Goal: Task Accomplishment & Management: Complete application form

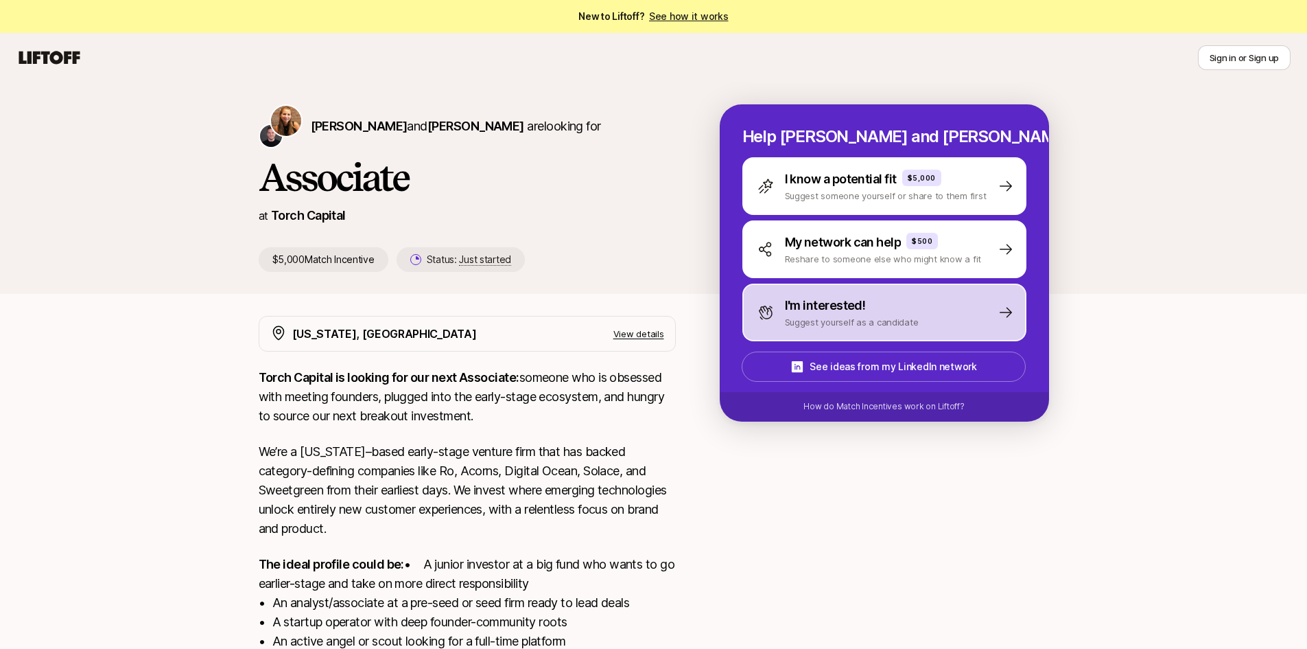
click at [903, 318] on p "Suggest yourself as a candidate" at bounding box center [852, 322] width 134 height 14
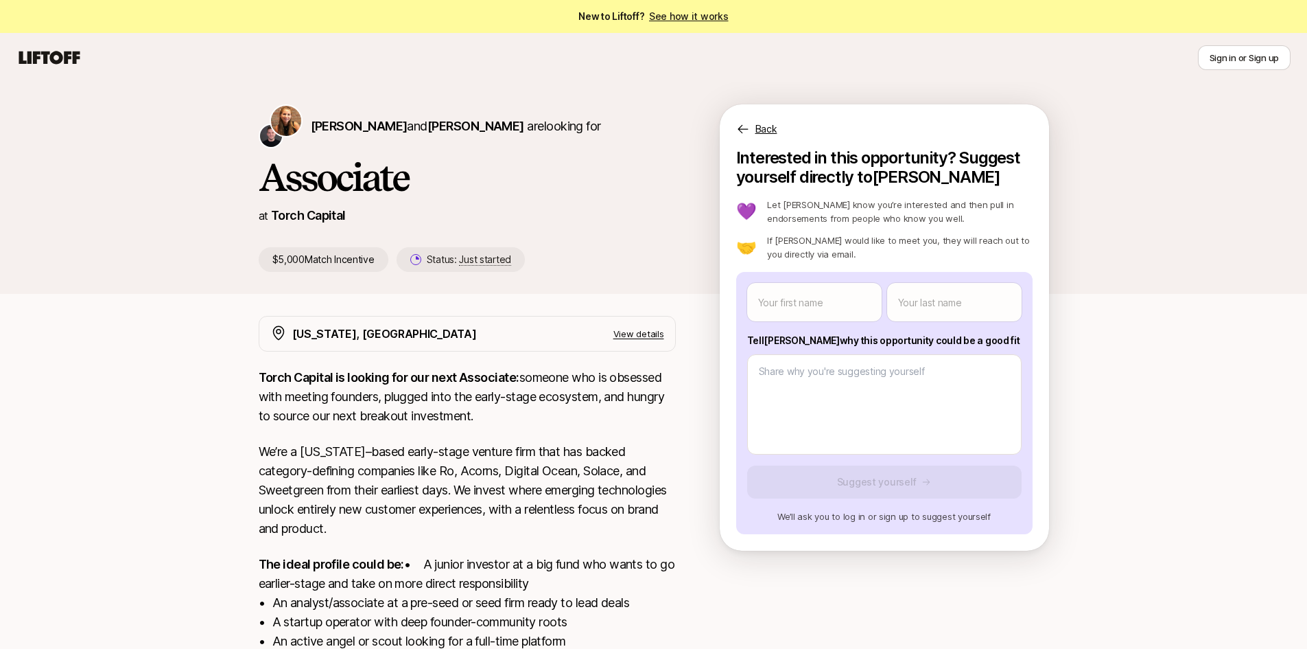
click at [321, 170] on h1 "Associate" at bounding box center [467, 176] width 417 height 41
click at [65, 58] on icon at bounding box center [49, 57] width 61 height 13
click at [839, 256] on p "If [PERSON_NAME] would like to meet you, they will reach out to you directly vi…" at bounding box center [899, 246] width 265 height 27
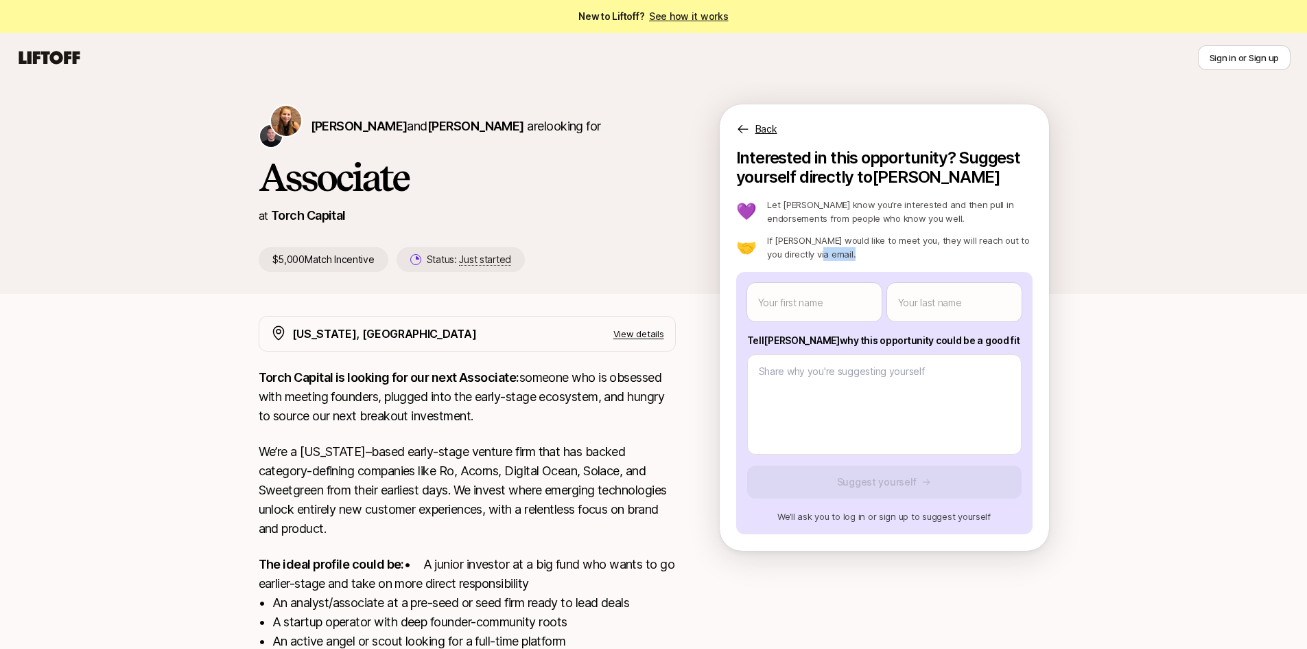
click at [839, 256] on p "If [PERSON_NAME] would like to meet you, they will reach out to you directly vi…" at bounding box center [899, 246] width 265 height 27
click at [871, 248] on p "If [PERSON_NAME] would like to meet you, they will reach out to you directly vi…" at bounding box center [899, 246] width 265 height 27
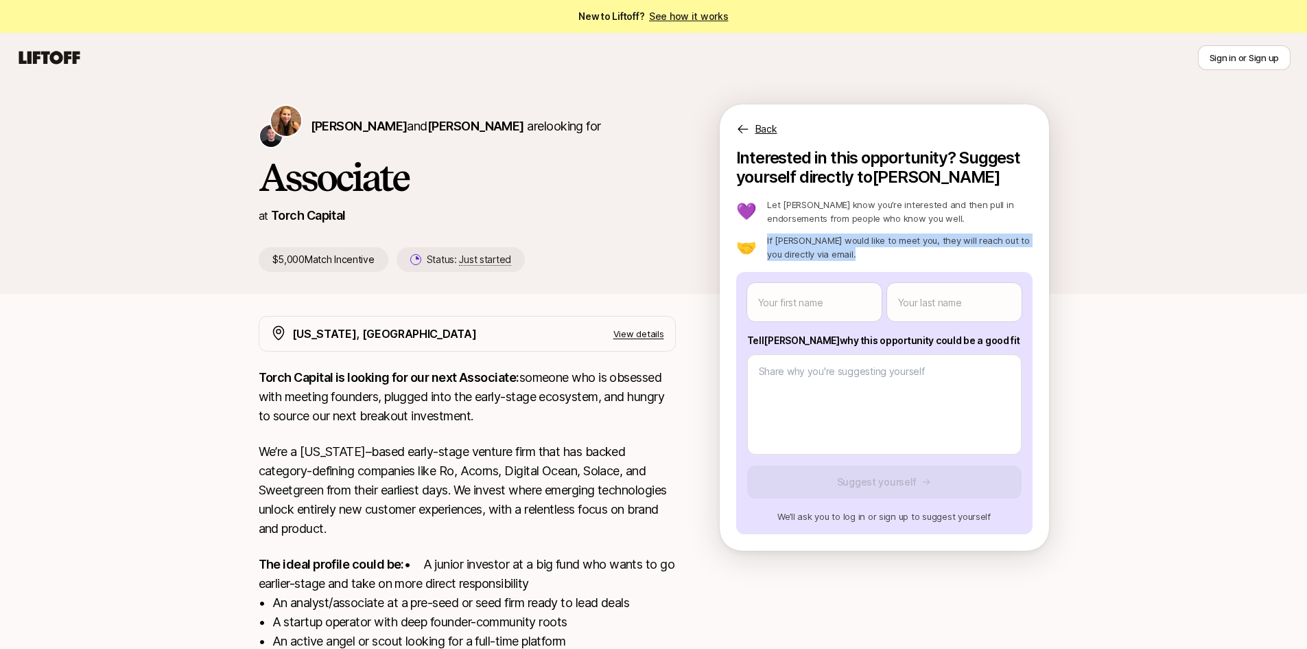
click at [871, 248] on p "If [PERSON_NAME] would like to meet you, they will reach out to you directly vi…" at bounding box center [899, 246] width 265 height 27
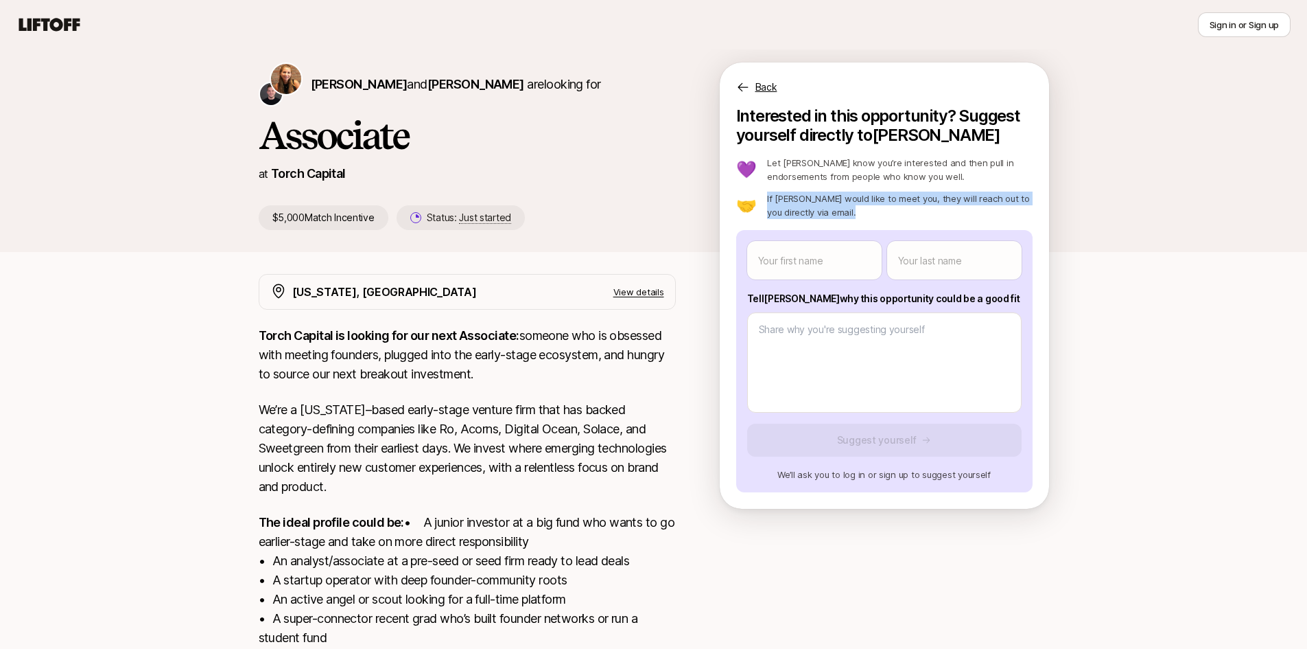
scroll to position [137, 0]
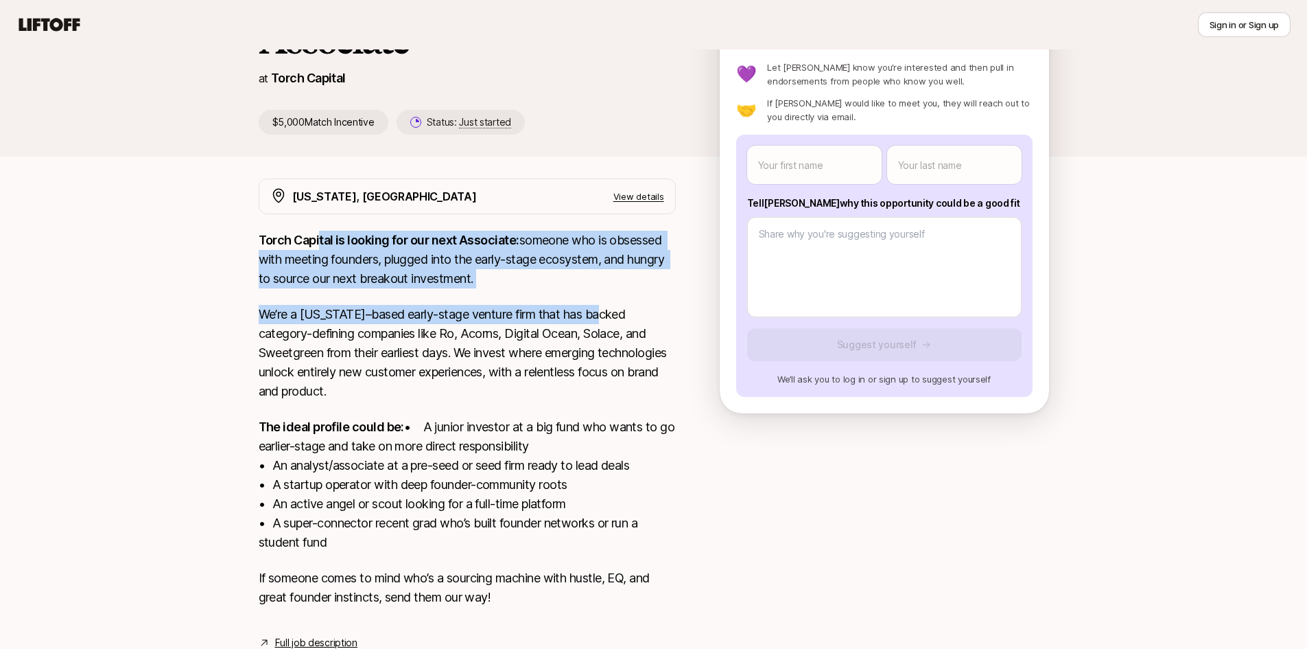
drag, startPoint x: 319, startPoint y: 226, endPoint x: 607, endPoint y: 292, distance: 295.7
click at [607, 292] on div "[US_STATE], [GEOGRAPHIC_DATA] View details Torch Capital is looking for our nex…" at bounding box center [467, 414] width 417 height 472
click at [533, 287] on p "Torch Capital is looking for our next Associate: someone who is obsessed with m…" at bounding box center [467, 260] width 417 height 58
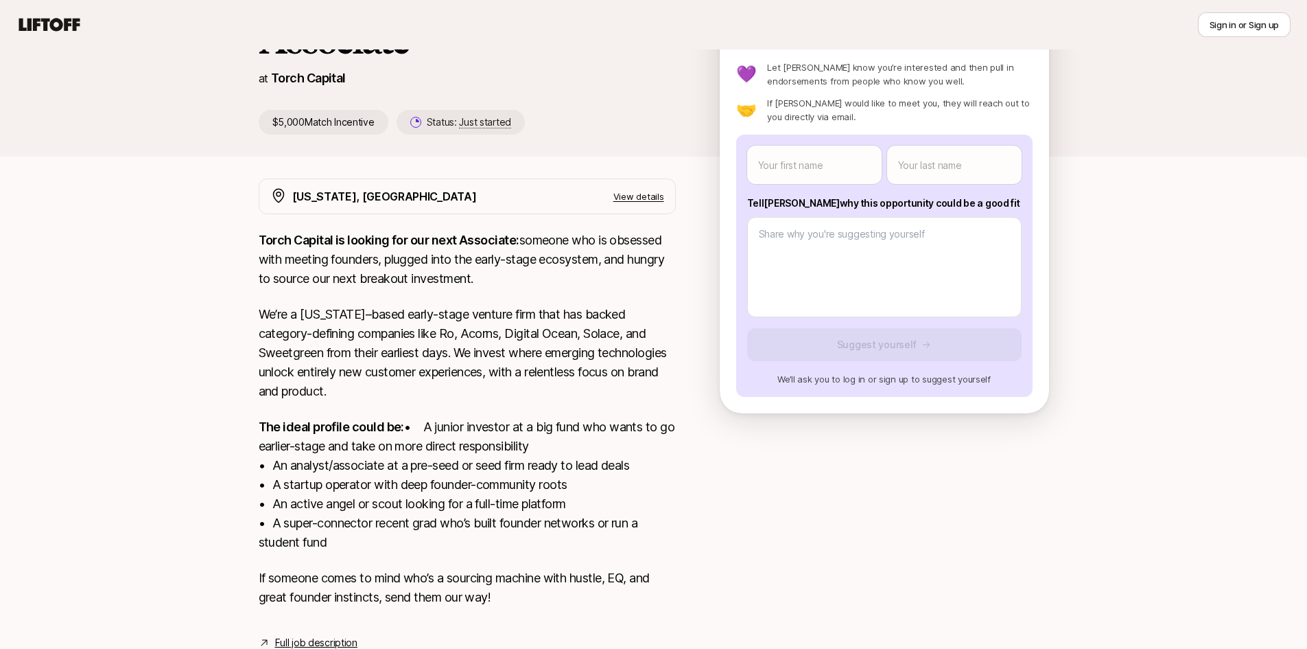
drag, startPoint x: 225, startPoint y: 245, endPoint x: 526, endPoint y: 283, distance: 303.7
click at [527, 281] on div "[PERSON_NAME] and [PERSON_NAME] are looking for Associate at Torch Capital $5,0…" at bounding box center [653, 314] width 1307 height 738
click at [526, 283] on p "Torch Capital is looking for our next Associate: someone who is obsessed with m…" at bounding box center [467, 260] width 417 height 58
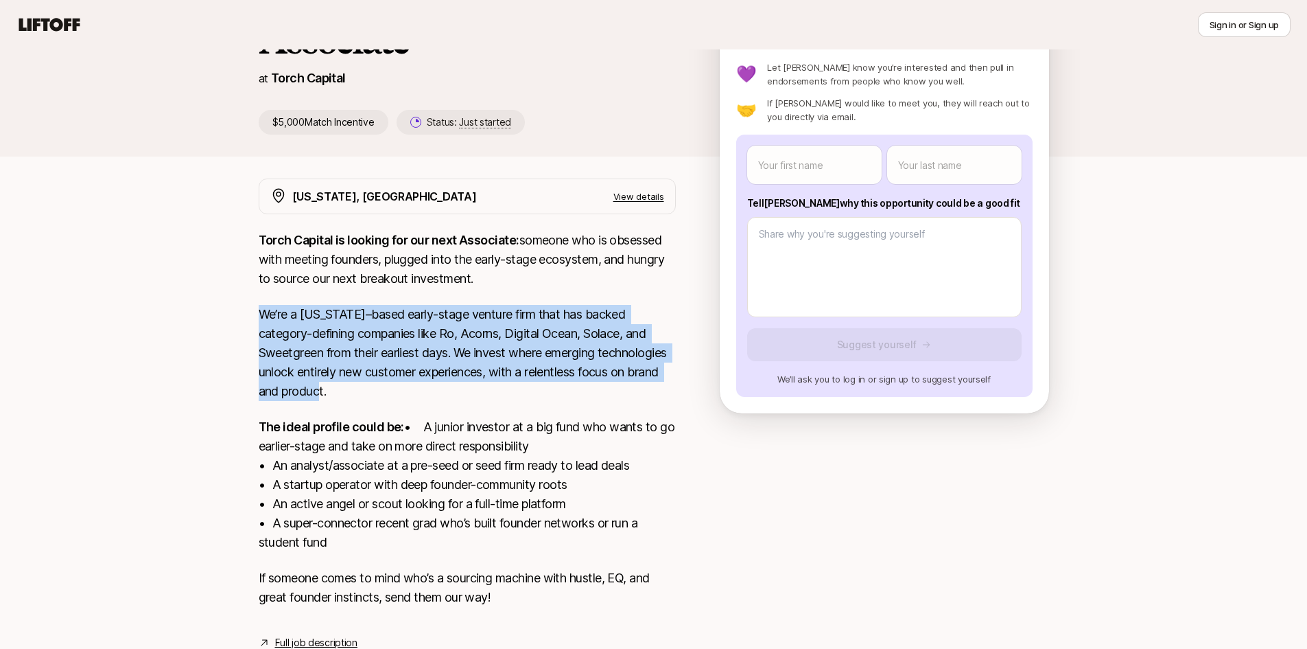
drag, startPoint x: 248, startPoint y: 306, endPoint x: 495, endPoint y: 395, distance: 261.8
click at [496, 394] on div "[US_STATE], [GEOGRAPHIC_DATA] View details Torch Capital is looking for our nex…" at bounding box center [654, 414] width 824 height 472
click at [480, 395] on p "We’re a [US_STATE]–based early-stage venture firm that has backed category-defi…" at bounding box center [467, 353] width 417 height 96
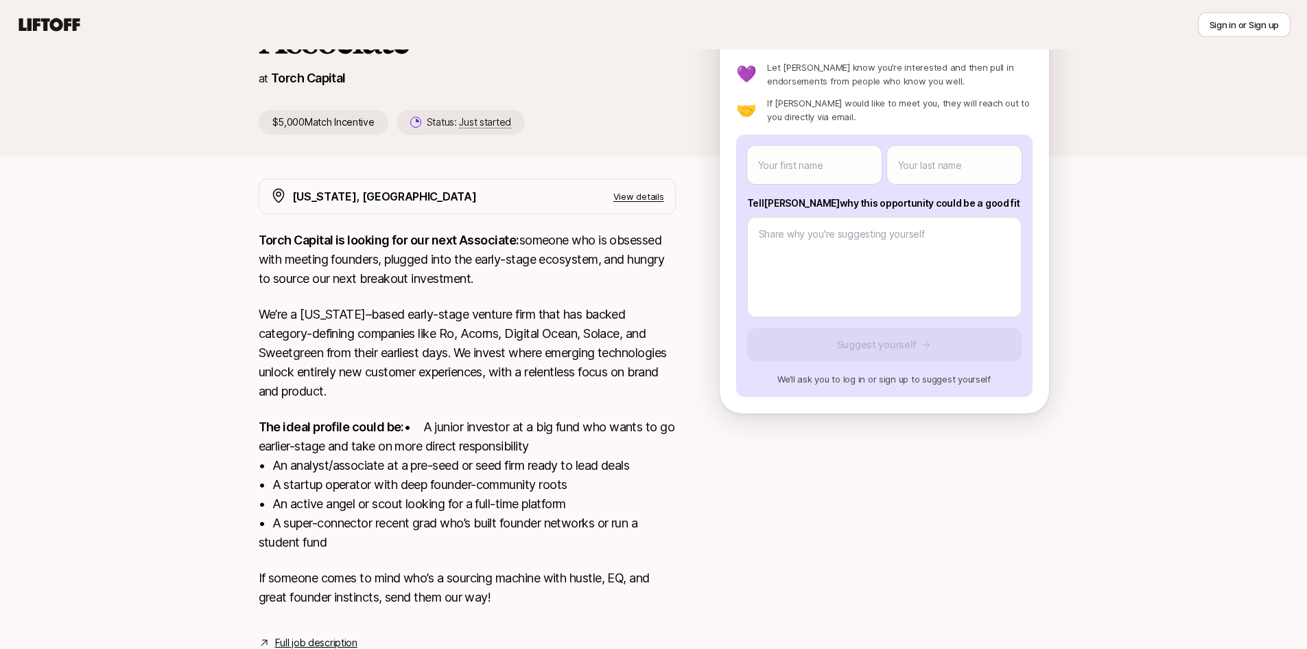
scroll to position [202, 0]
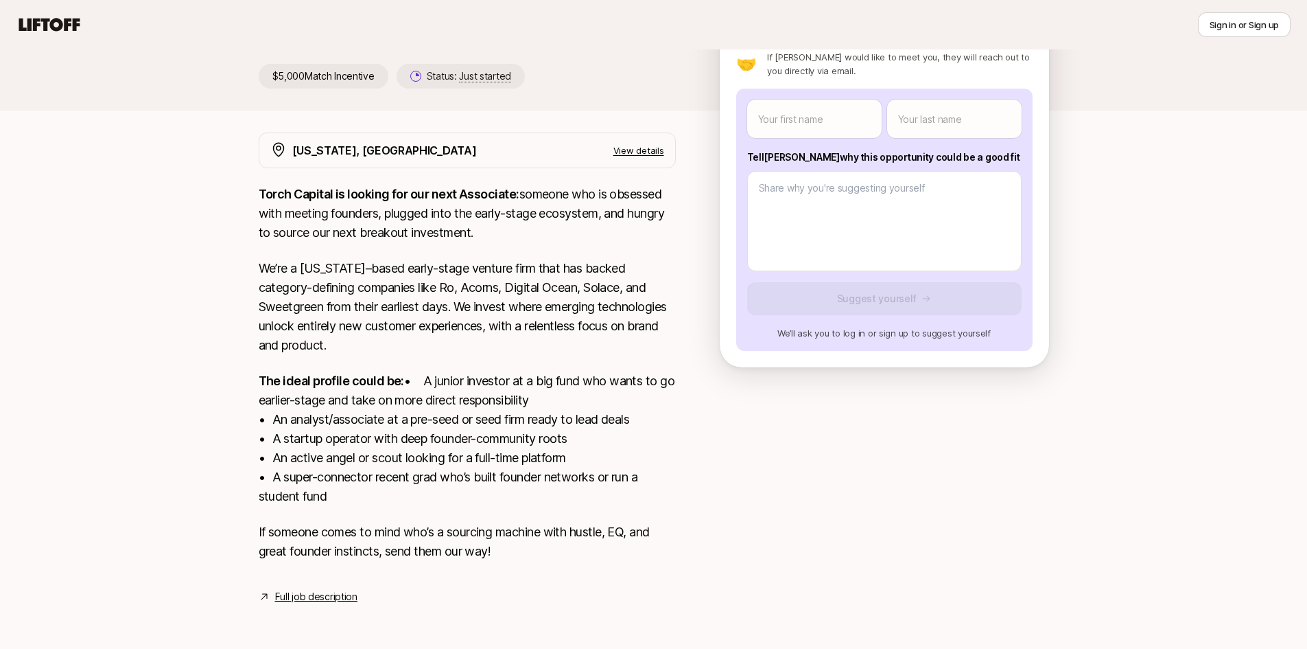
click at [466, 321] on p "We’re a [US_STATE]–based early-stage venture firm that has backed category-defi…" at bounding box center [467, 307] width 417 height 96
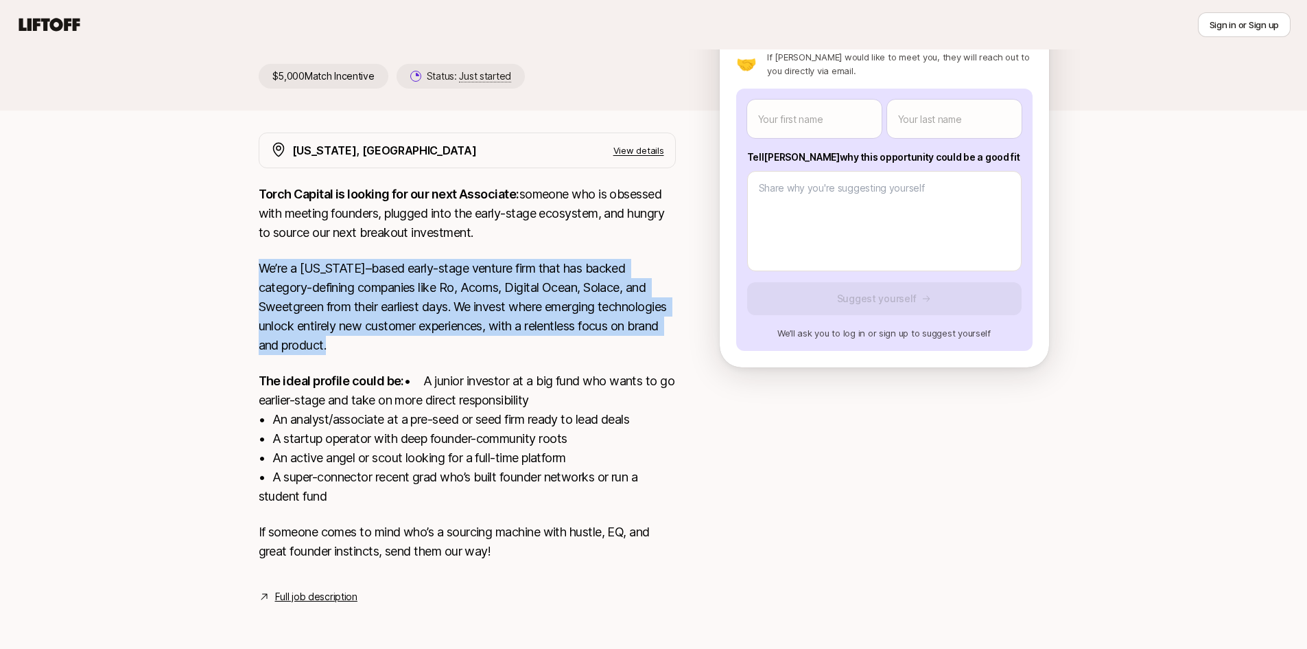
click at [466, 321] on p "We’re a [US_STATE]–based early-stage venture firm that has backed category-defi…" at bounding box center [467, 307] width 417 height 96
drag, startPoint x: 264, startPoint y: 242, endPoint x: 594, endPoint y: 327, distance: 340.7
click at [595, 327] on div "[PERSON_NAME] and [PERSON_NAME] are looking for Associate at Torch Capital $5,0…" at bounding box center [653, 268] width 1307 height 738
click at [592, 327] on p "We’re a [US_STATE]–based early-stage venture firm that has backed category-defi…" at bounding box center [467, 307] width 417 height 96
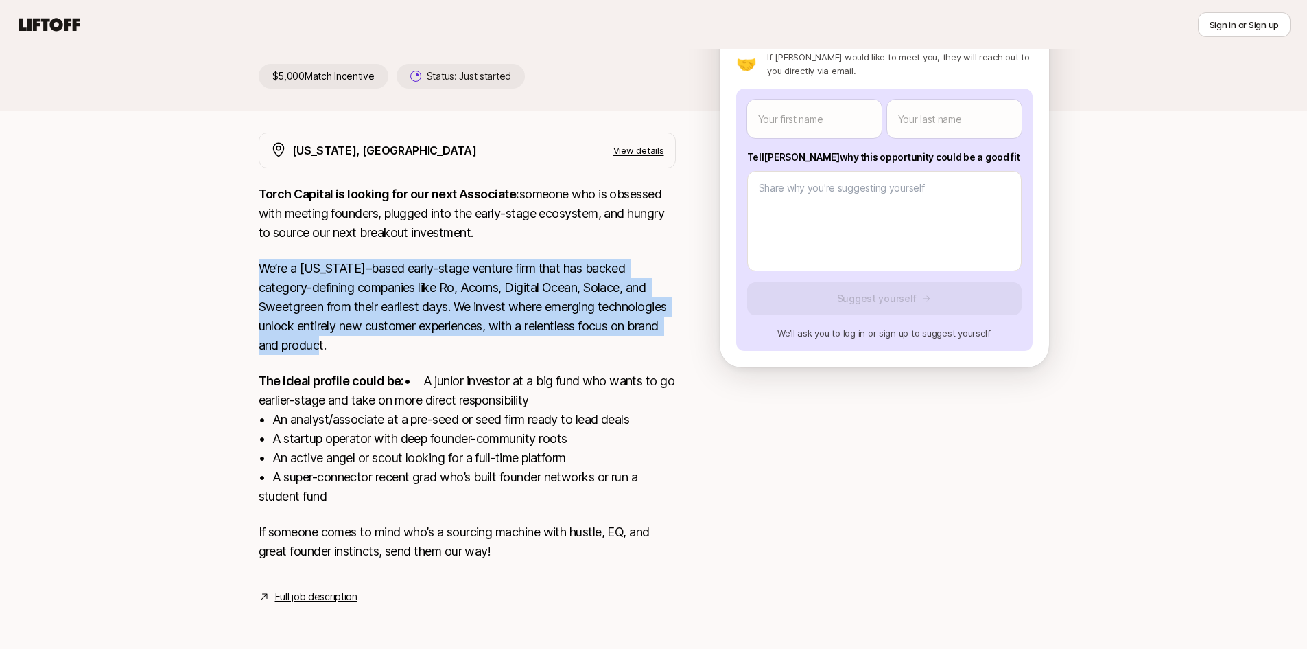
drag, startPoint x: 244, startPoint y: 356, endPoint x: 652, endPoint y: 487, distance: 428.5
click at [654, 487] on div "[US_STATE], [GEOGRAPHIC_DATA] View details Torch Capital is looking for our nex…" at bounding box center [654, 368] width 824 height 472
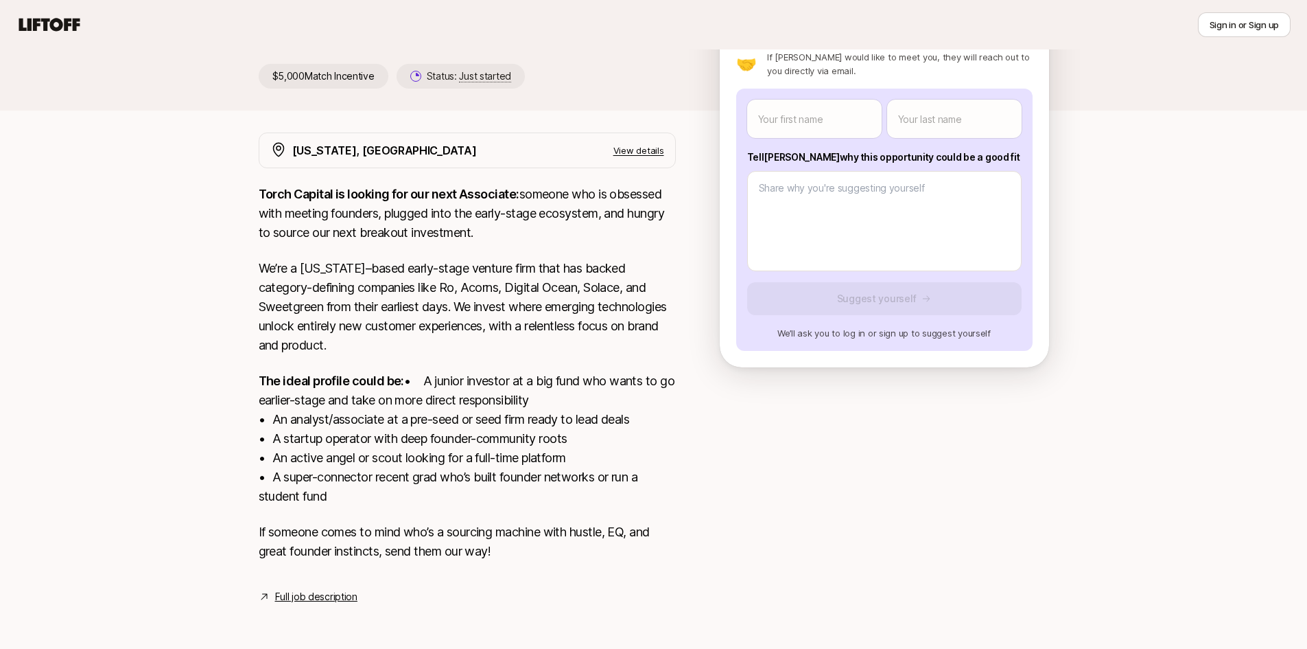
click at [403, 526] on p "If someone comes to mind who’s a sourcing machine with hustle, EQ, and great fo…" at bounding box center [467, 541] width 417 height 38
click at [408, 539] on p "If someone comes to mind who’s a sourcing machine with hustle, EQ, and great fo…" at bounding box center [467, 541] width 417 height 38
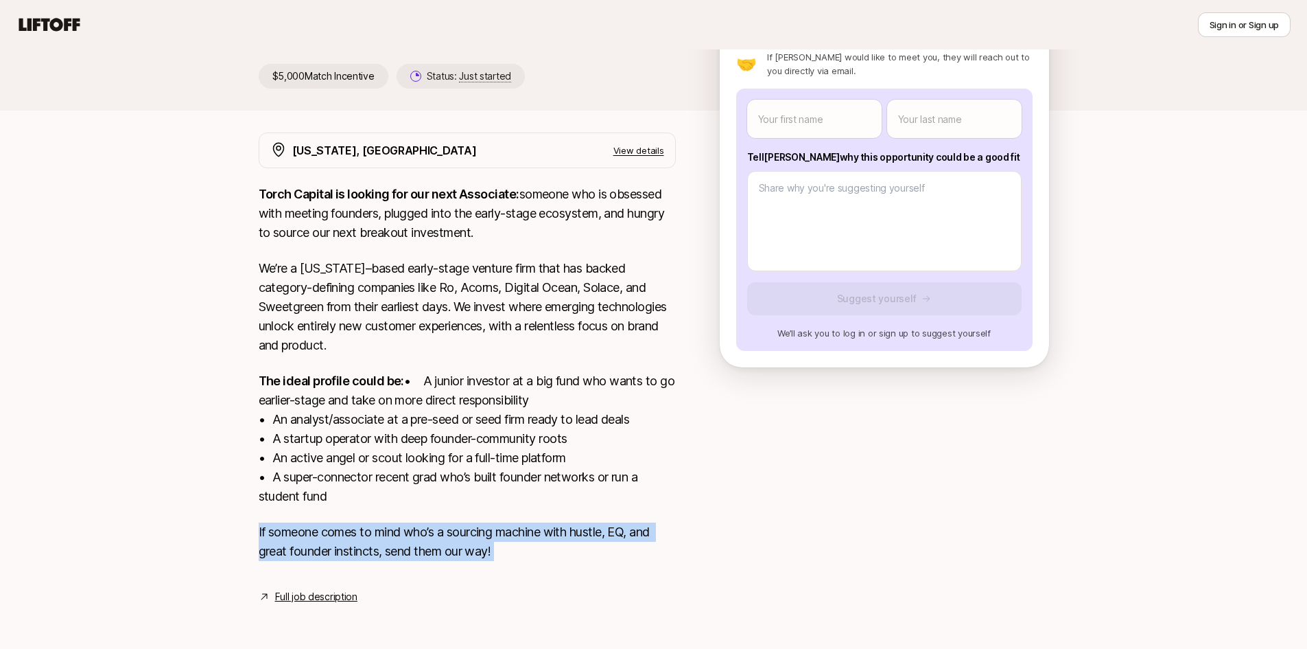
click at [408, 539] on p "If someone comes to mind who’s a sourcing machine with hustle, EQ, and great fo…" at bounding box center [467, 541] width 417 height 38
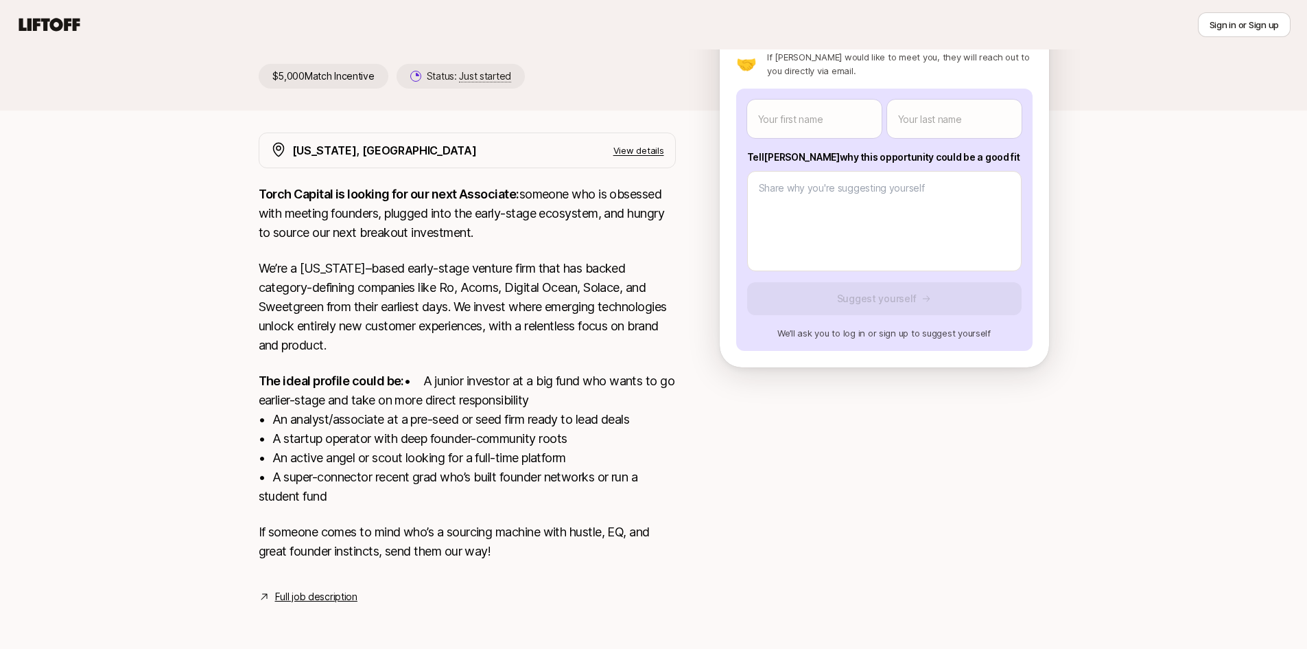
click at [412, 504] on p "The ideal profile could be: • A junior investor at a big fund who wants to go e…" at bounding box center [467, 438] width 417 height 135
click at [318, 601] on link "Full job description" at bounding box center [316, 596] width 82 height 16
